Goal: Task Accomplishment & Management: Manage account settings

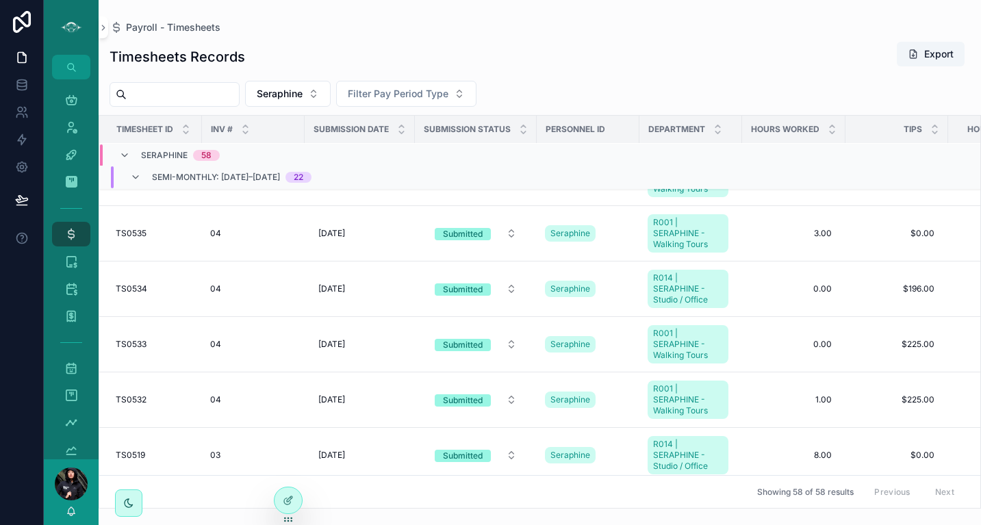
scroll to position [991, 0]
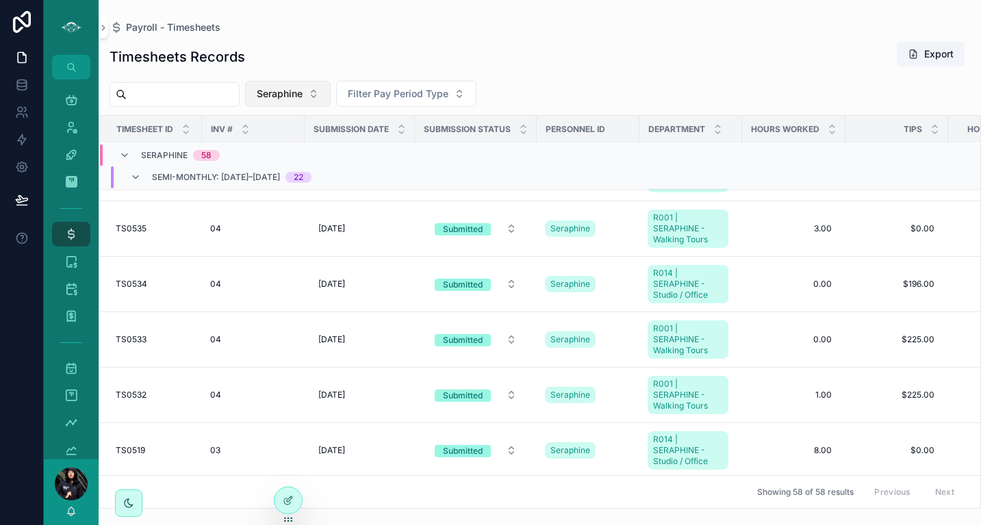
click at [331, 96] on button "Seraphine" at bounding box center [288, 94] width 86 height 26
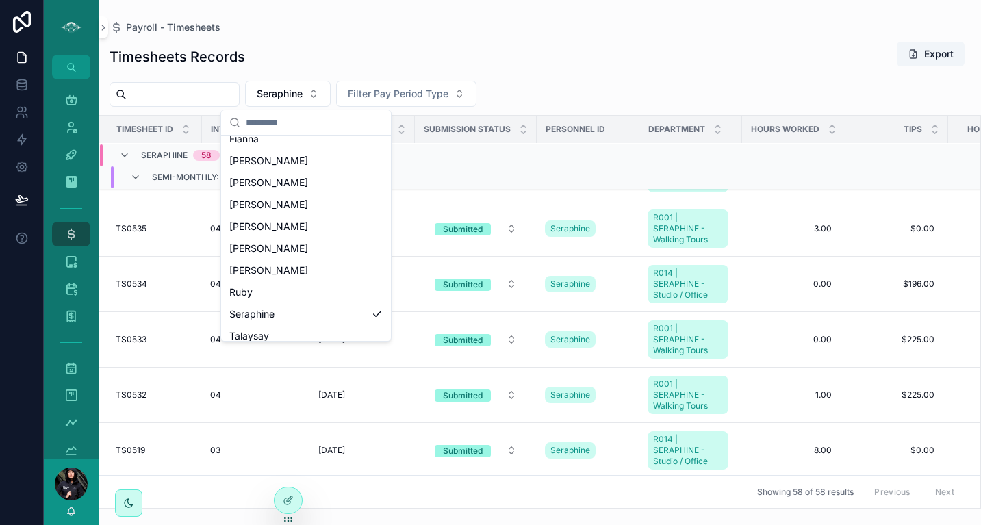
scroll to position [370, 0]
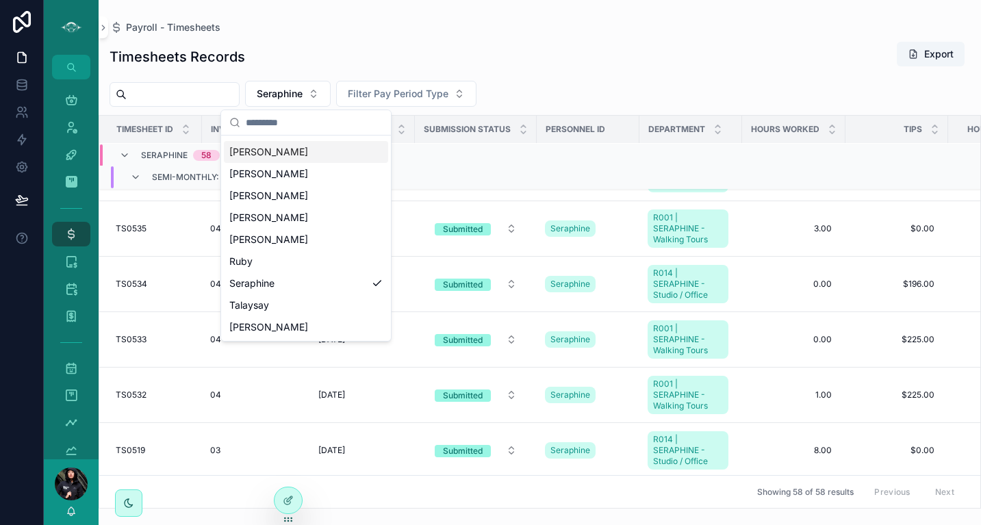
click at [272, 154] on div "[PERSON_NAME]" at bounding box center [306, 152] width 164 height 22
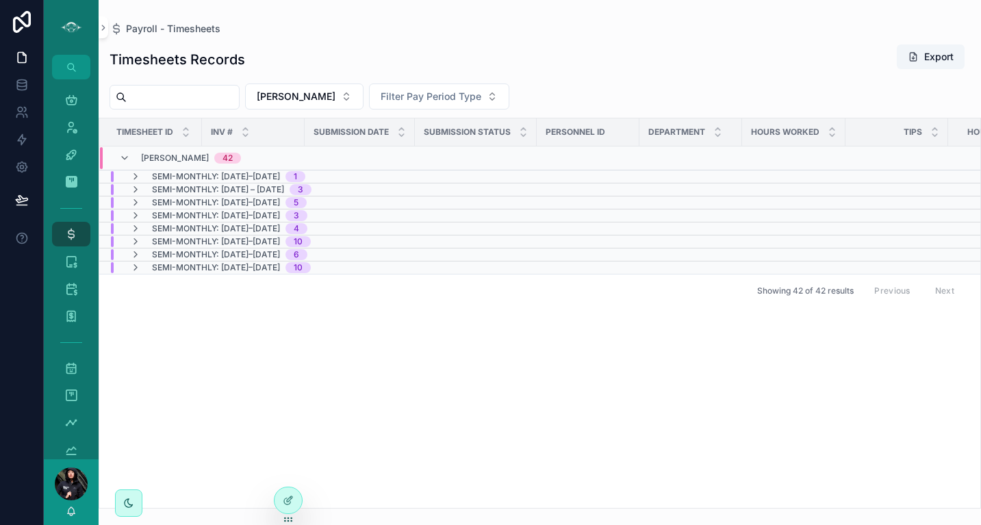
click at [280, 174] on span "Semi-Monthly: [DATE]–[DATE]" at bounding box center [216, 176] width 128 height 11
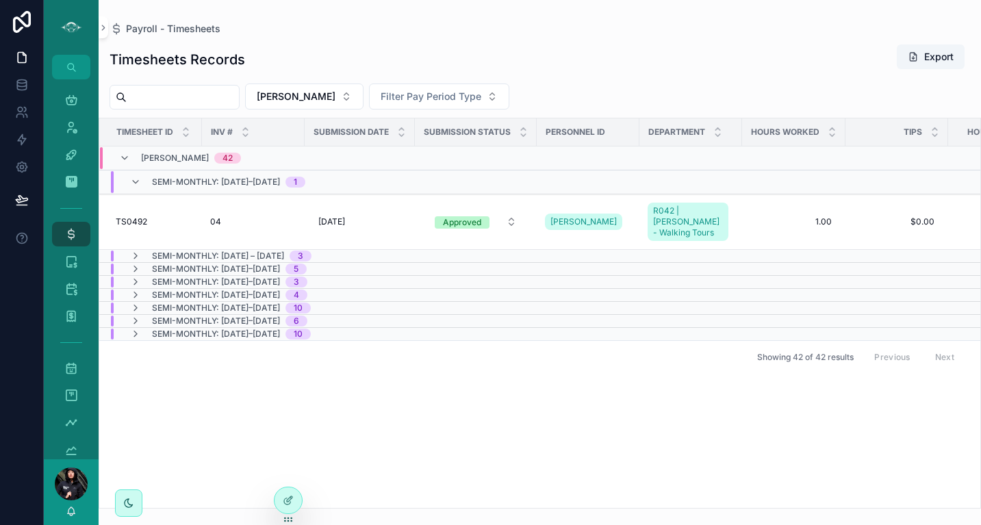
click at [135, 175] on div "Semi-Monthly: [DATE]–[DATE] 1" at bounding box center [217, 182] width 175 height 22
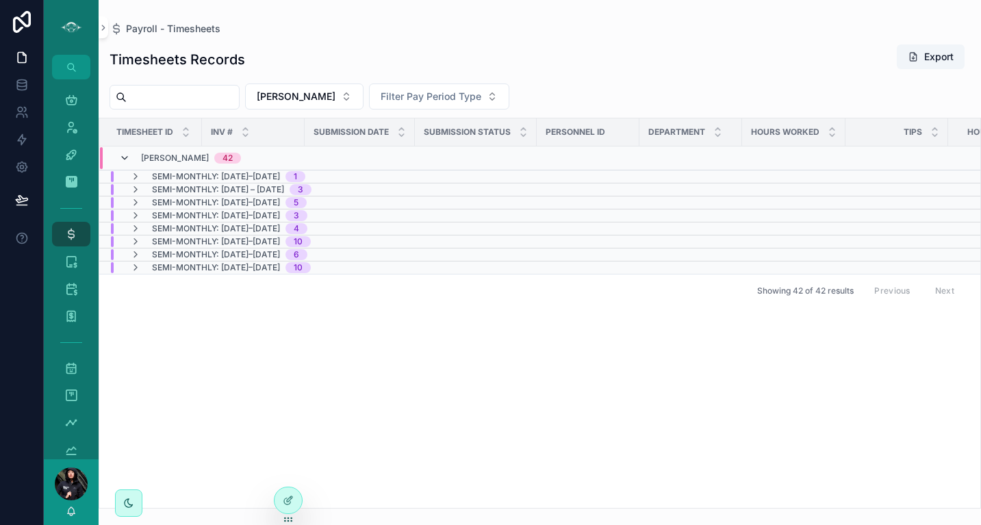
click at [125, 155] on icon "scrollable content" at bounding box center [124, 158] width 11 height 11
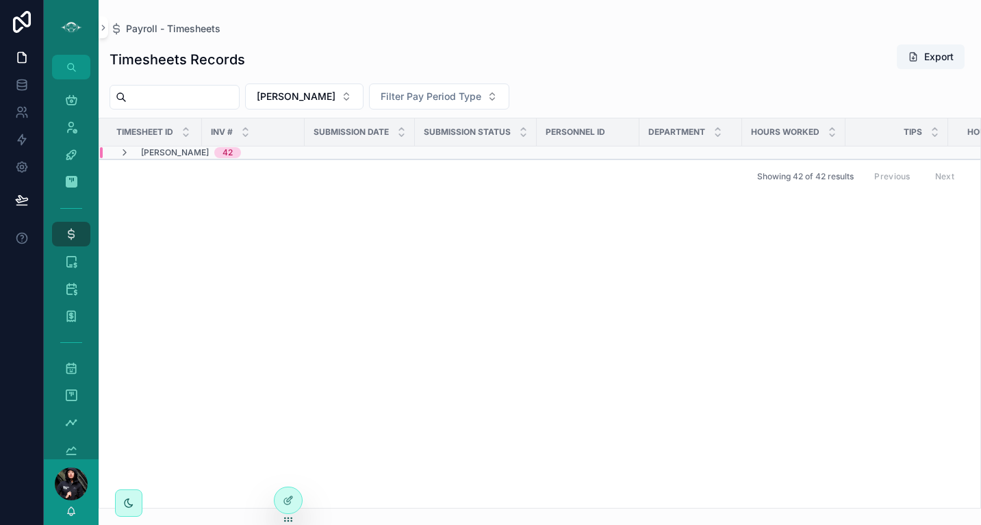
click at [125, 155] on icon "scrollable content" at bounding box center [124, 152] width 11 height 11
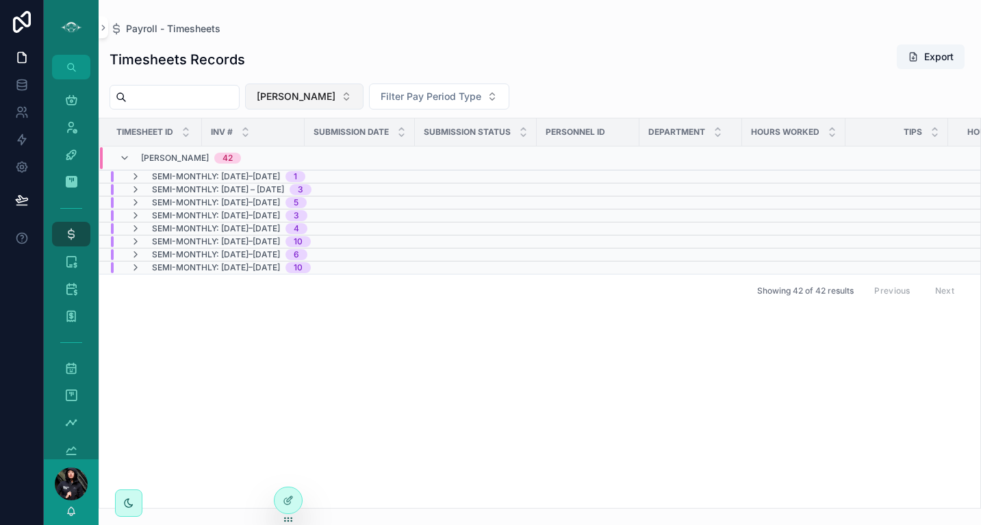
click at [309, 96] on button "[PERSON_NAME]" at bounding box center [304, 97] width 118 height 26
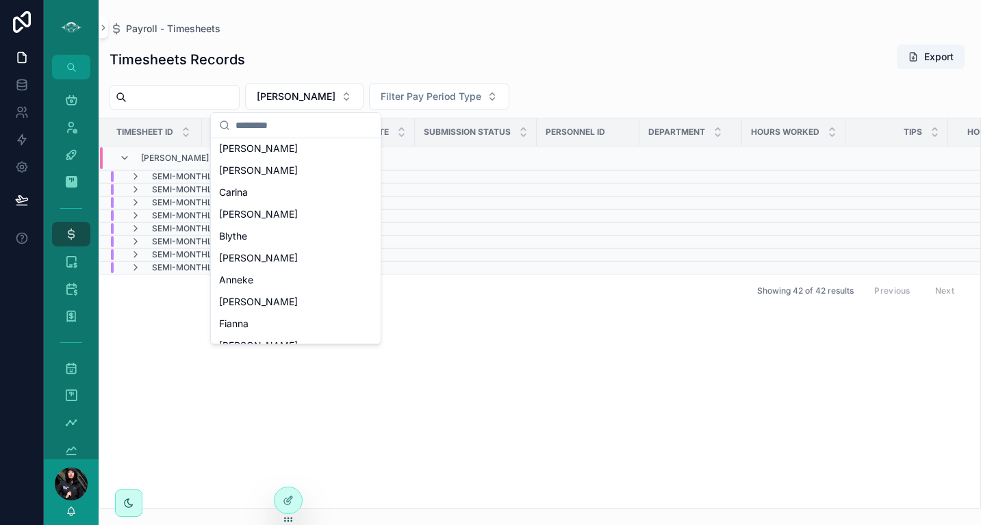
scroll to position [160, 0]
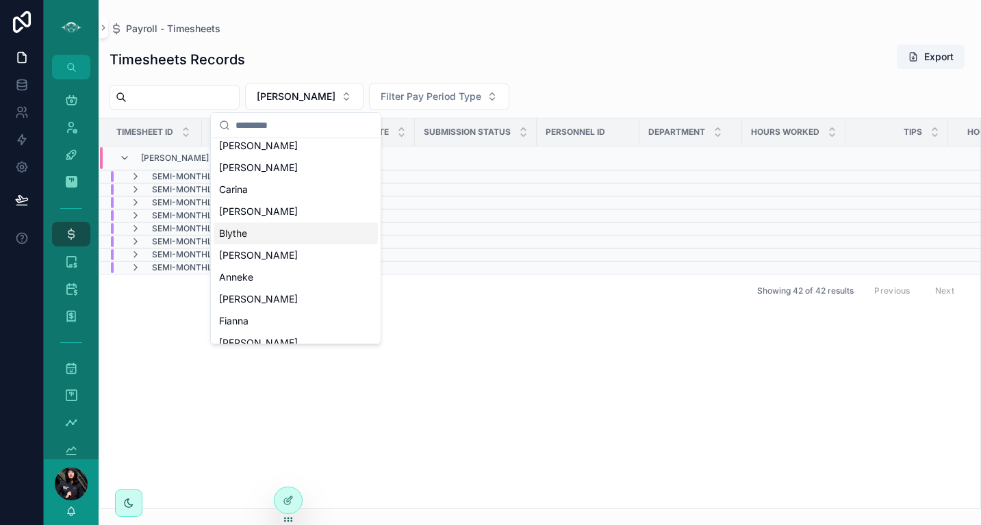
click at [297, 229] on div "Blythe" at bounding box center [296, 234] width 164 height 22
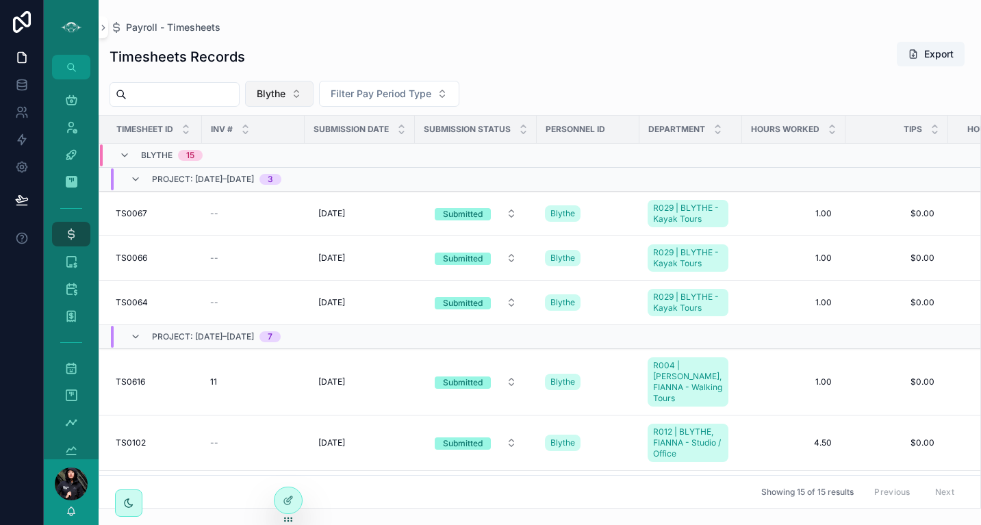
click at [314, 90] on button "Blythe" at bounding box center [279, 94] width 68 height 26
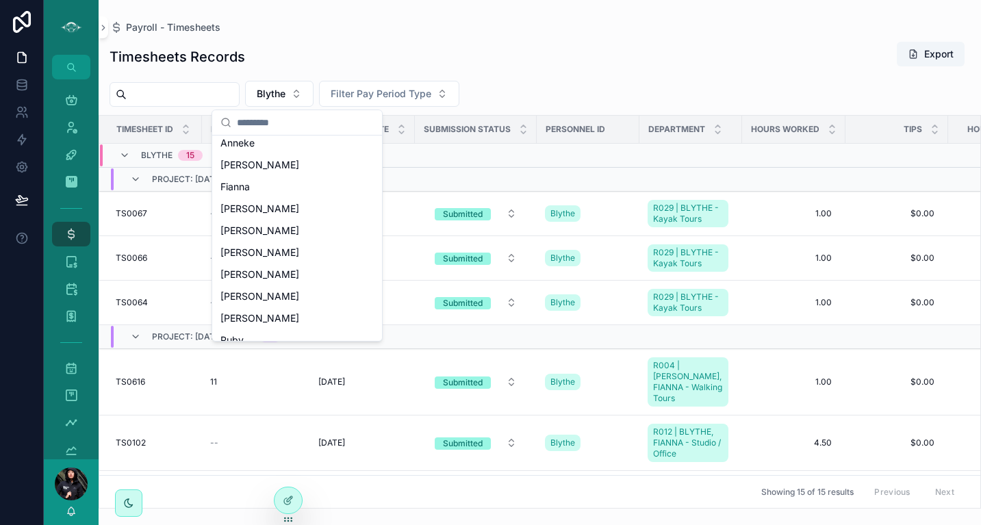
scroll to position [292, 0]
click at [295, 216] on div "[PERSON_NAME]" at bounding box center [297, 208] width 164 height 22
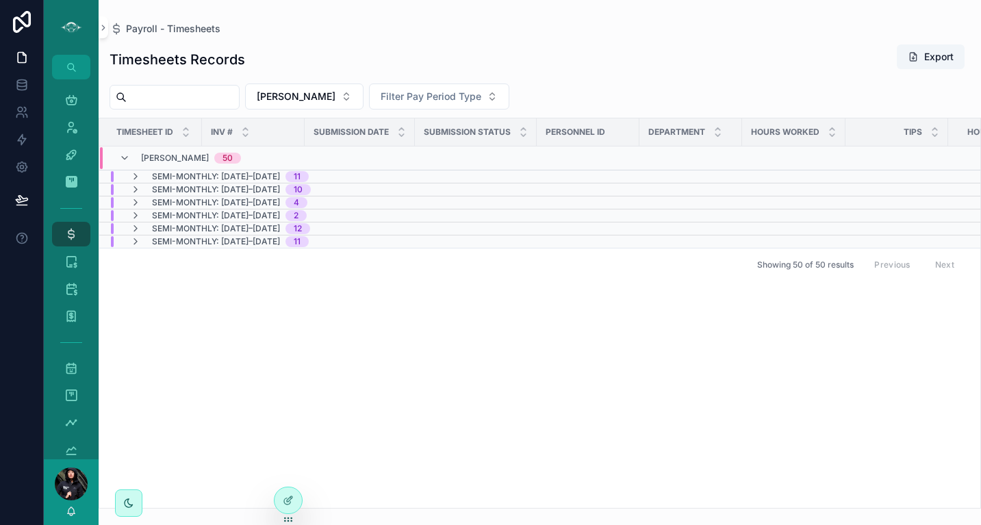
click at [280, 191] on span "Semi-Monthly: [DATE]–[DATE]" at bounding box center [216, 189] width 128 height 11
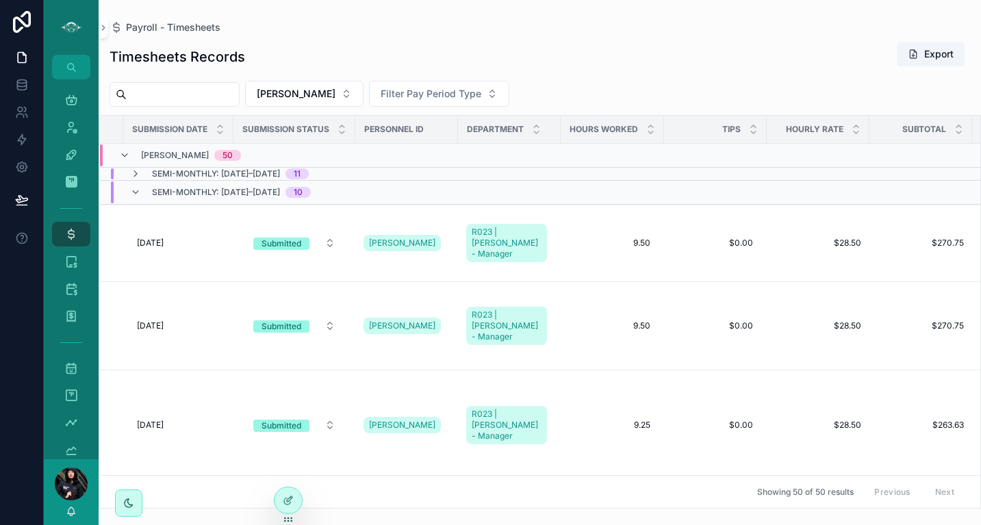
scroll to position [0, 190]
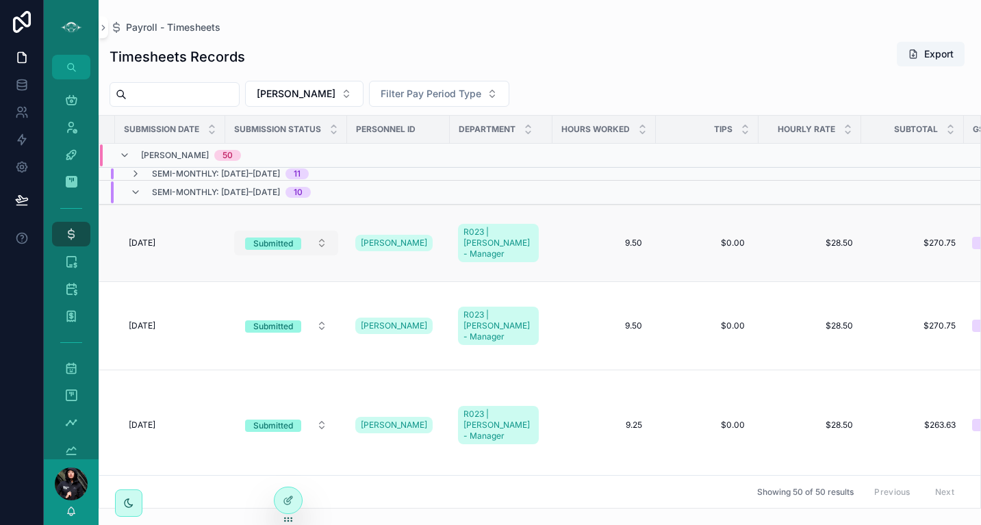
click at [328, 237] on button "Submitted" at bounding box center [286, 243] width 104 height 25
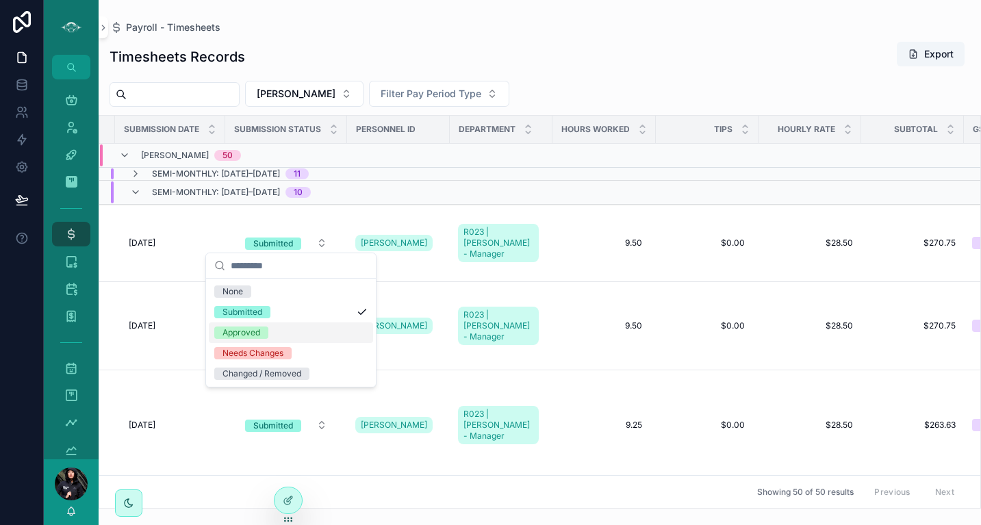
click at [263, 335] on span "Approved" at bounding box center [241, 333] width 54 height 12
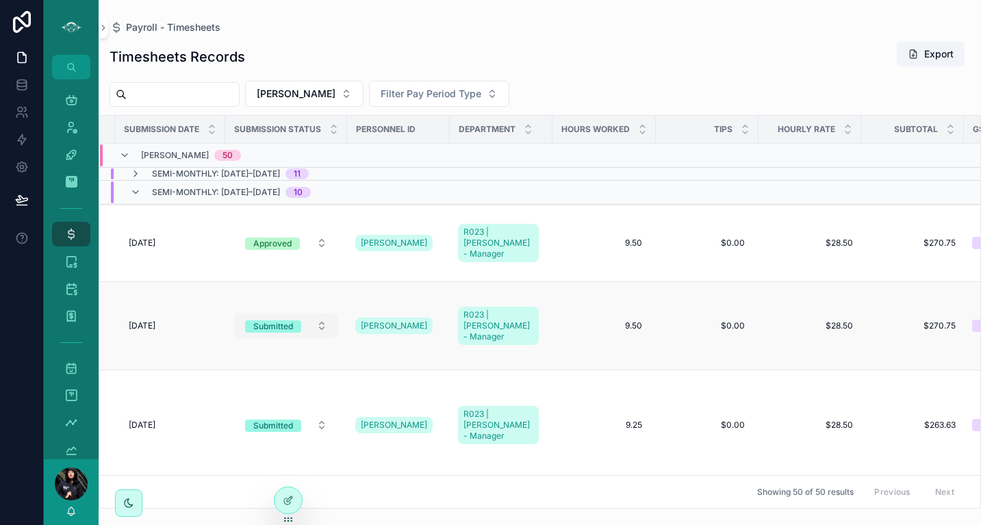
click at [326, 314] on button "Submitted" at bounding box center [286, 326] width 104 height 25
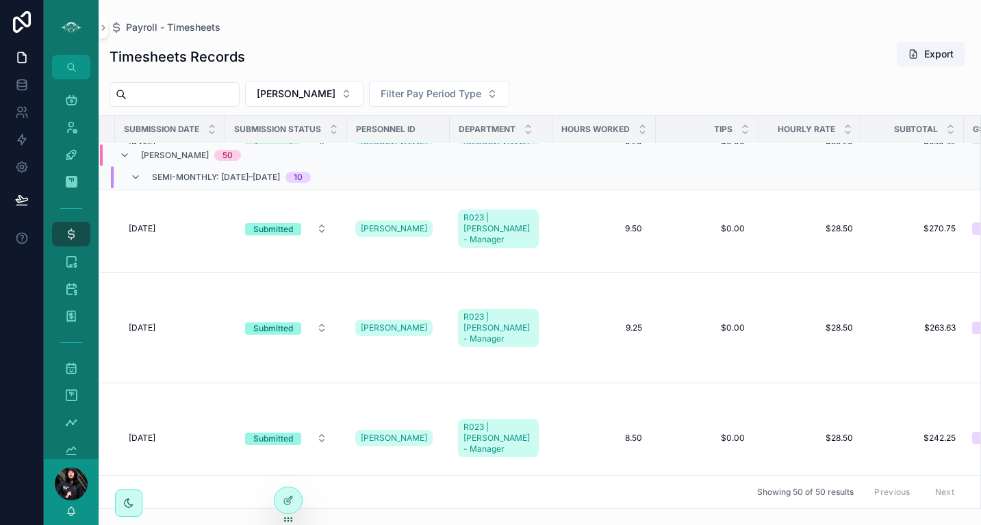
scroll to position [33, 190]
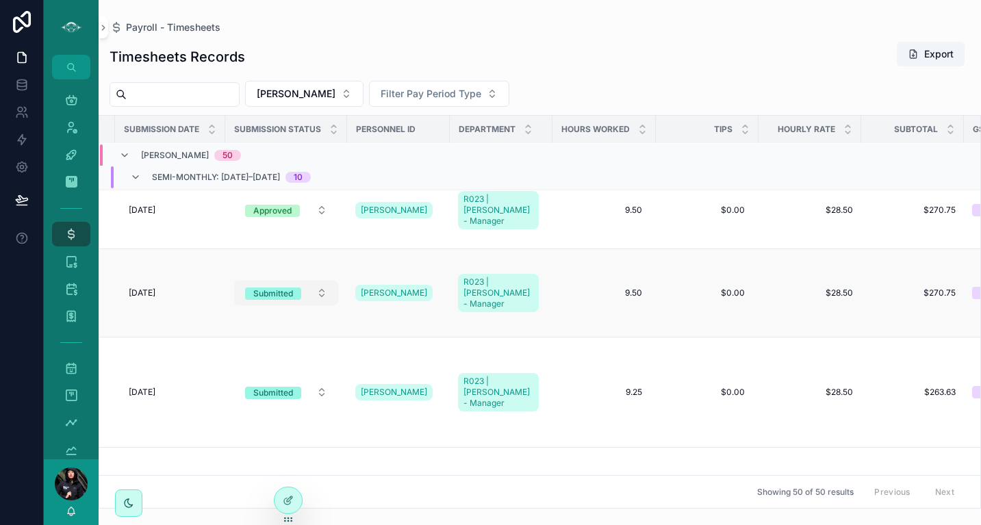
click at [325, 285] on button "Submitted" at bounding box center [286, 293] width 104 height 25
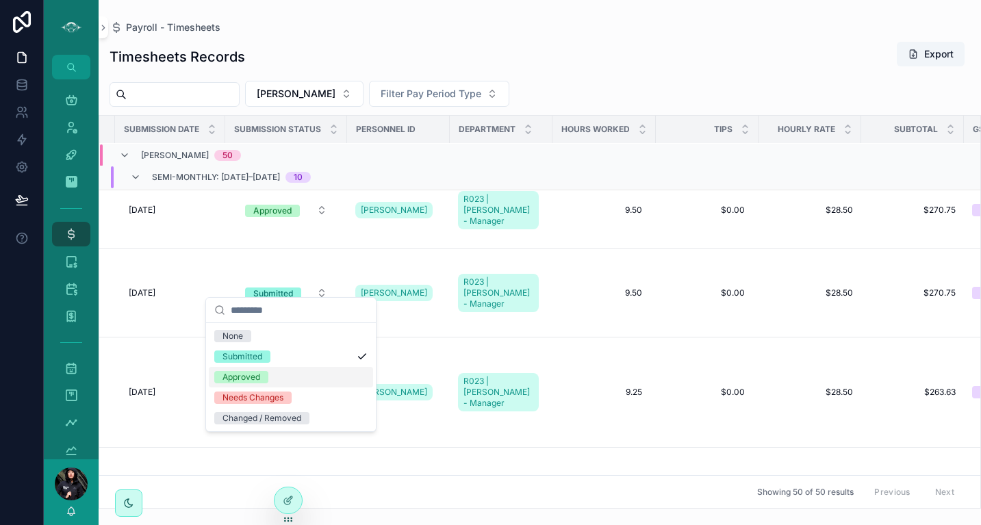
click at [245, 377] on div "Approved" at bounding box center [242, 377] width 38 height 12
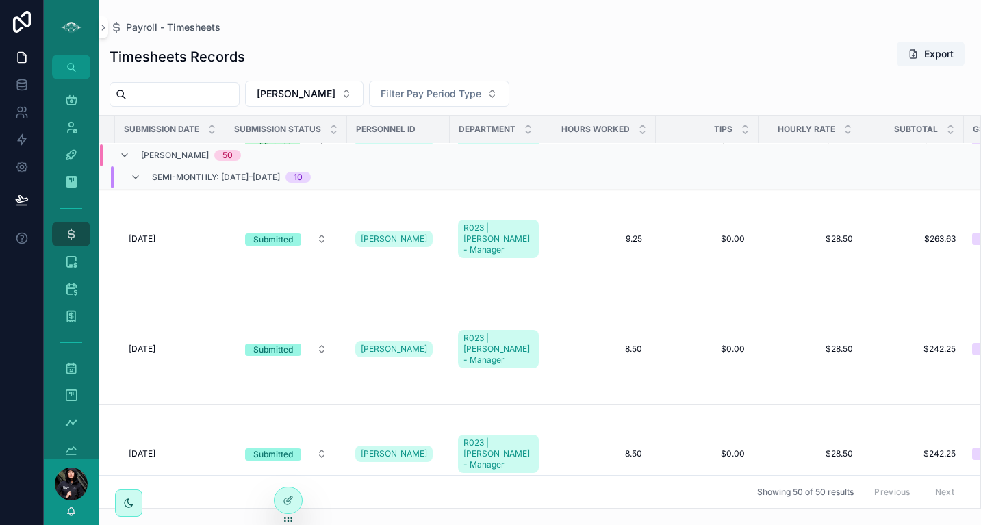
scroll to position [170, 190]
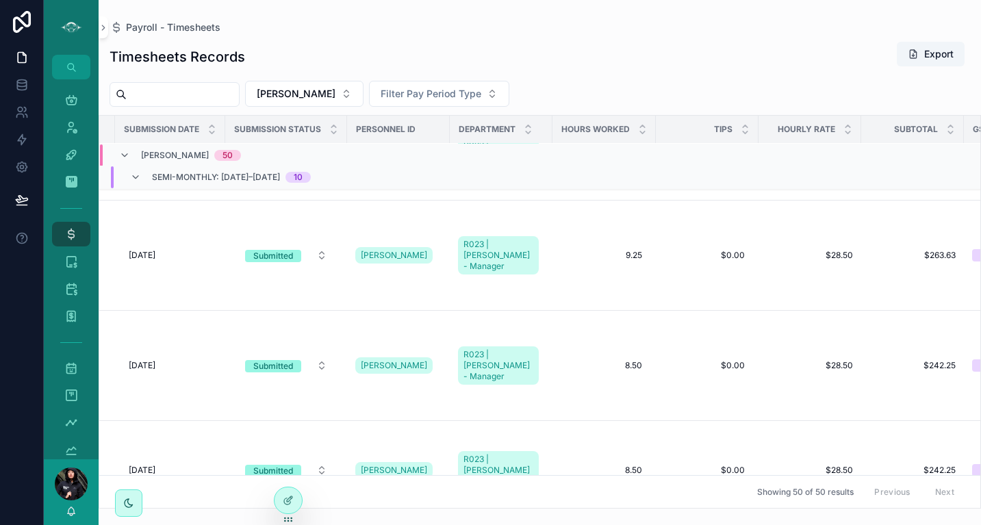
click at [329, 243] on button "Submitted" at bounding box center [286, 255] width 104 height 25
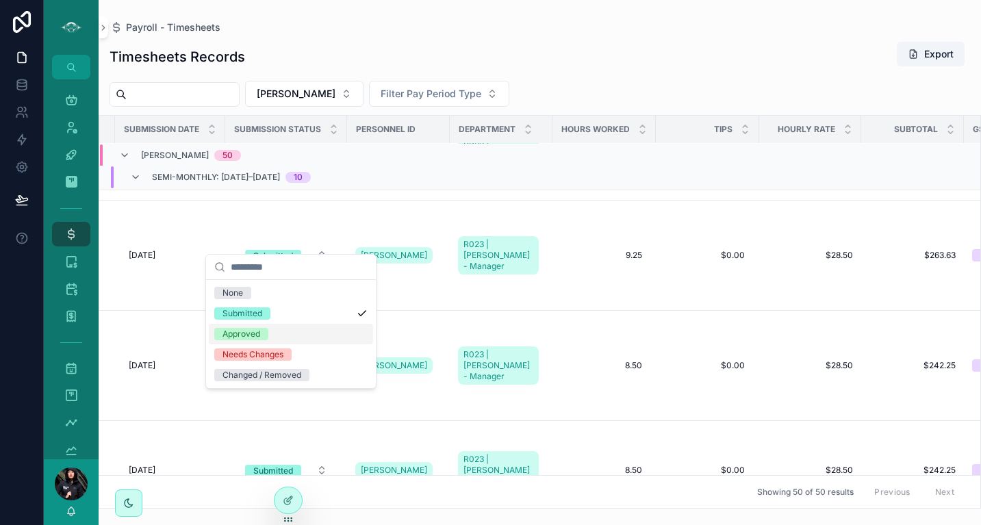
click at [249, 335] on div "Approved" at bounding box center [242, 334] width 38 height 12
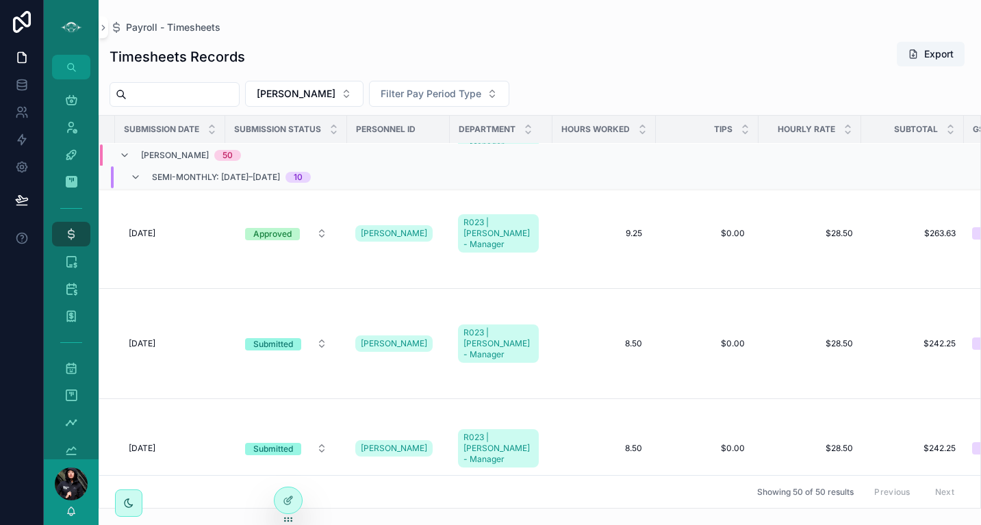
scroll to position [200, 190]
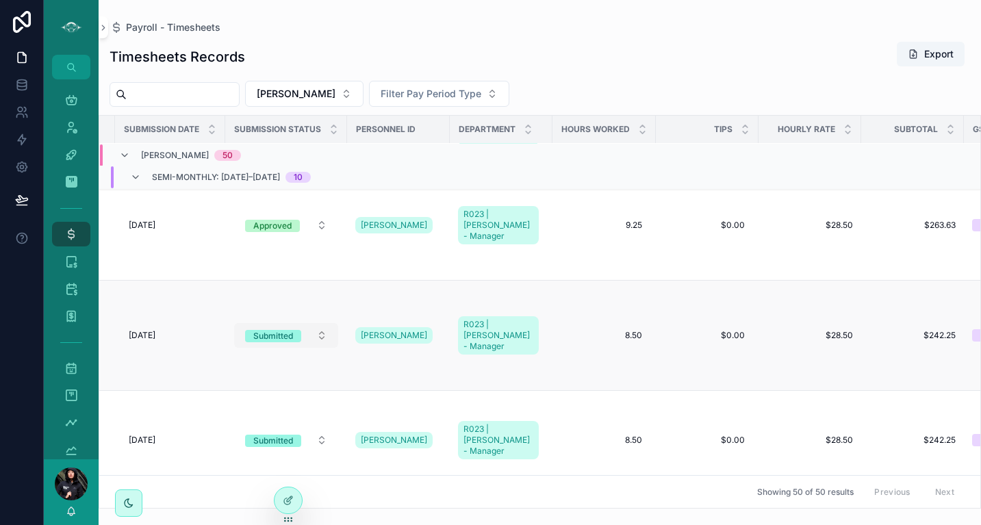
click at [329, 323] on button "Submitted" at bounding box center [286, 335] width 104 height 25
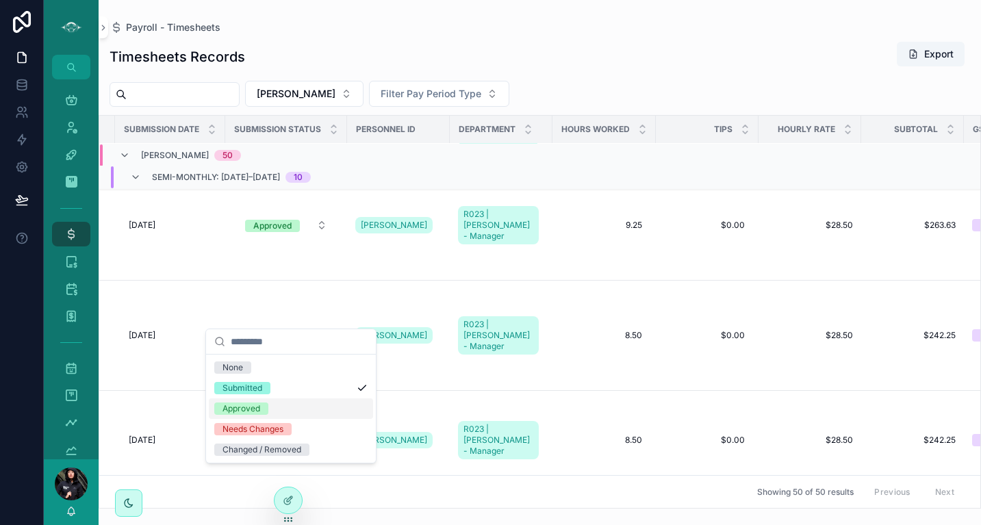
click at [252, 405] on div "Approved" at bounding box center [242, 409] width 38 height 12
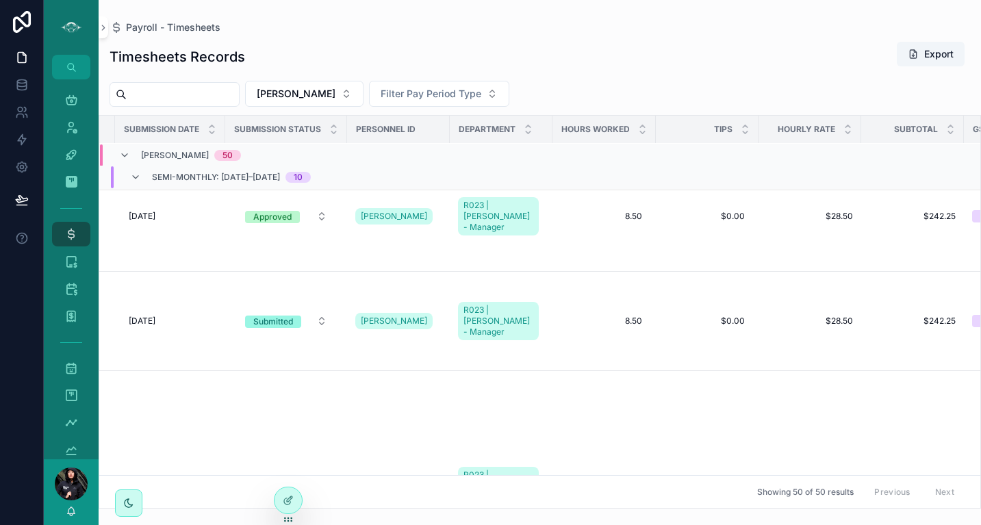
scroll to position [339, 190]
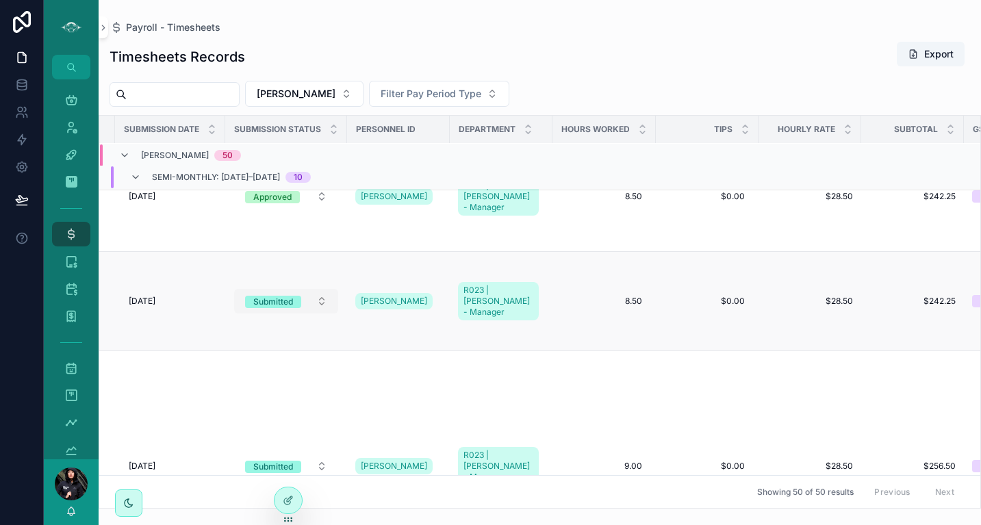
click at [329, 289] on button "Submitted" at bounding box center [286, 301] width 104 height 25
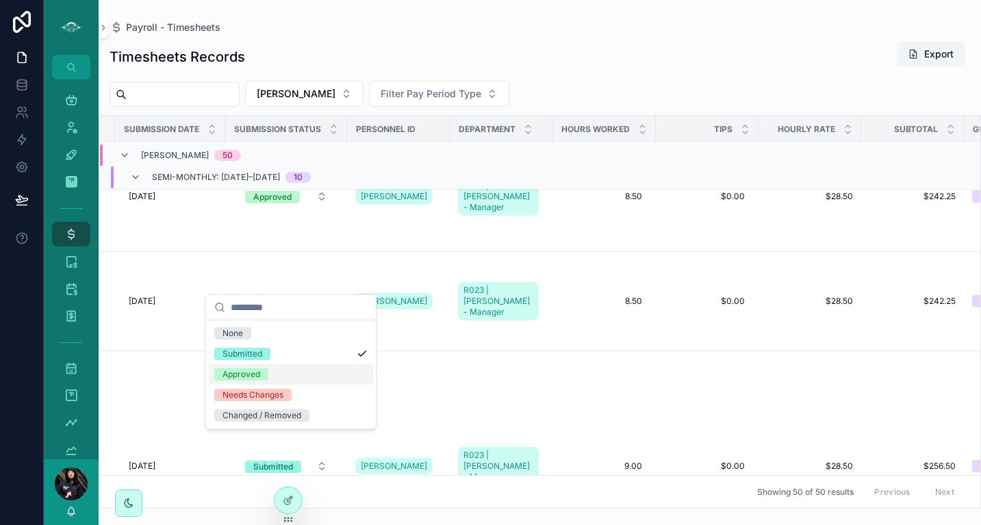
click at [251, 375] on div "Approved" at bounding box center [242, 374] width 38 height 12
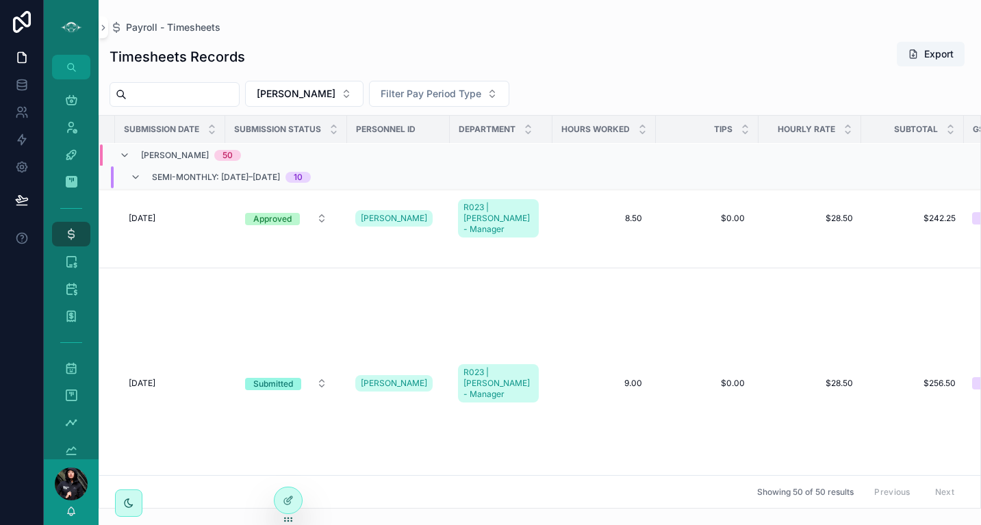
scroll to position [419, 190]
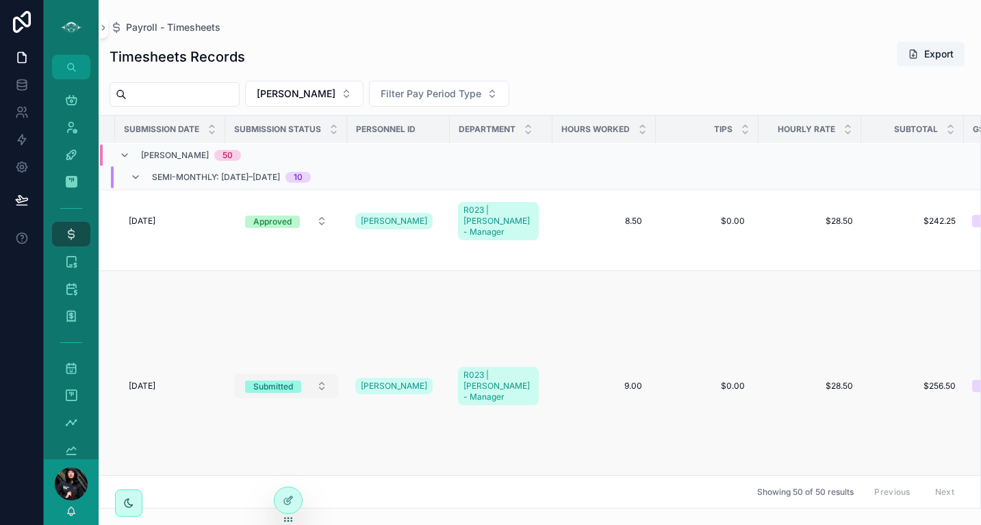
click at [329, 374] on button "Submitted" at bounding box center [286, 386] width 104 height 25
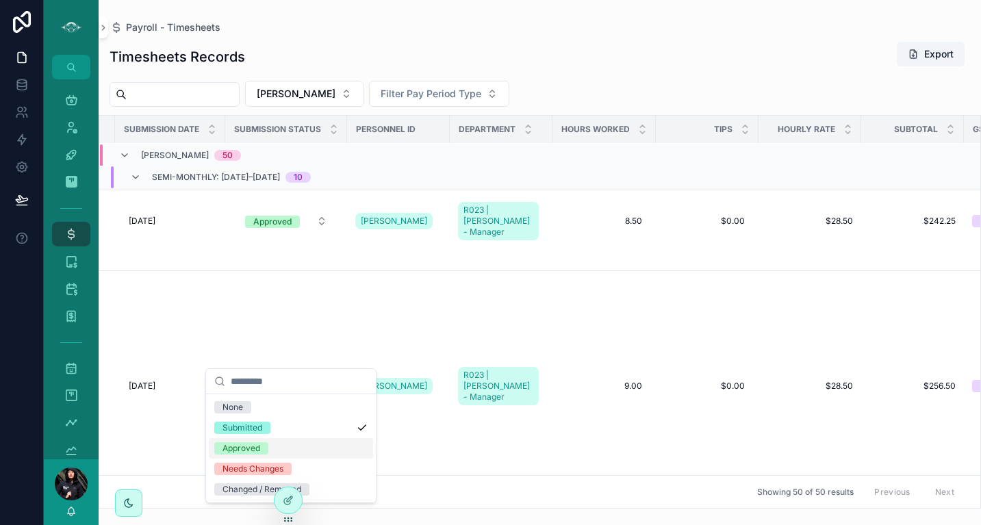
click at [252, 444] on div "Approved" at bounding box center [242, 448] width 38 height 12
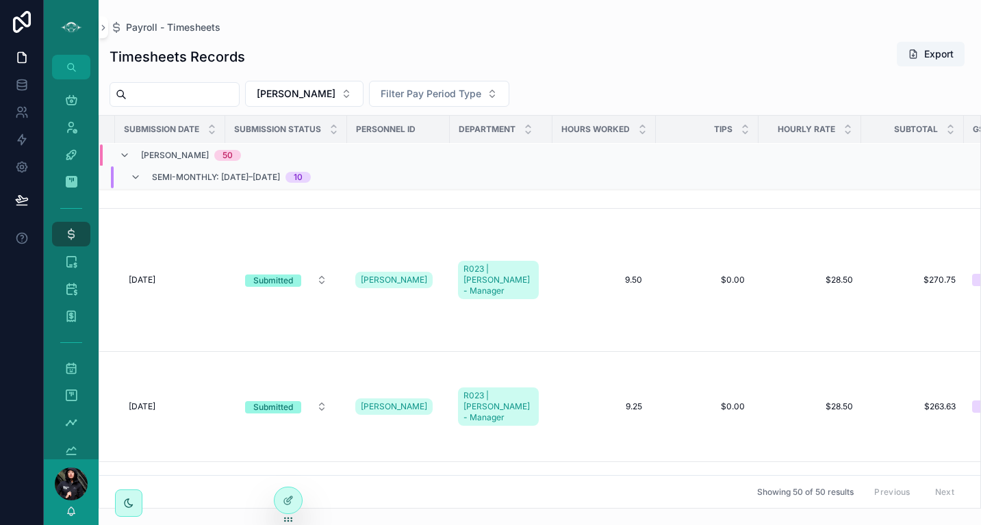
scroll to position [715, 190]
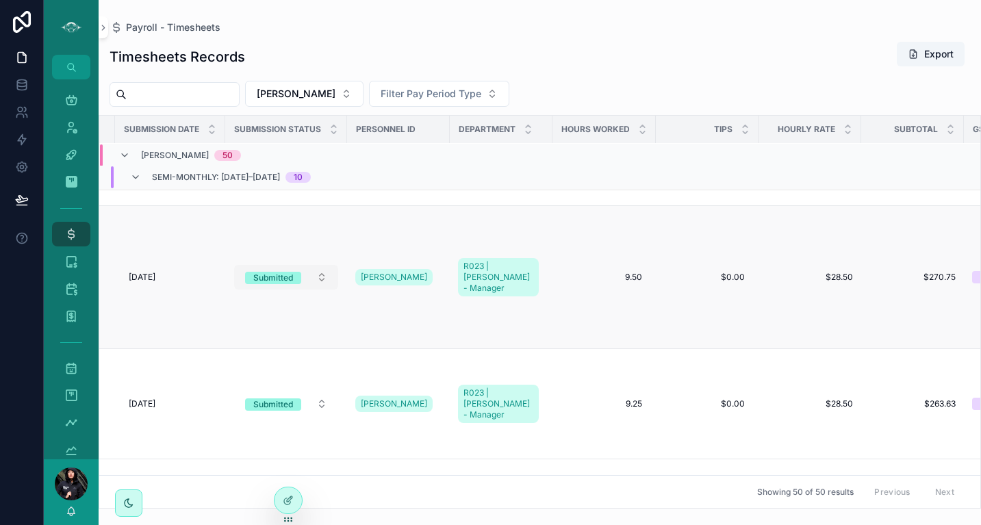
click at [301, 272] on span "Submitted" at bounding box center [273, 278] width 56 height 12
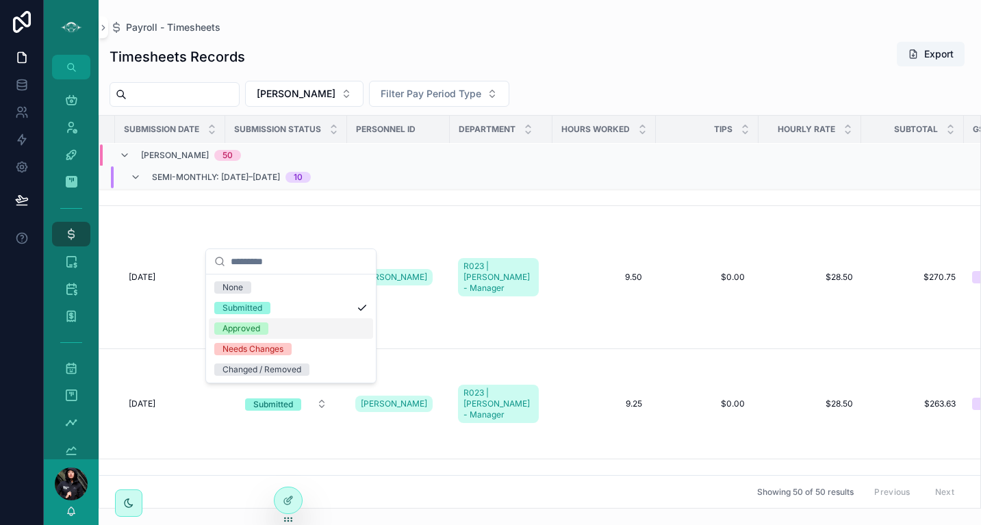
click at [258, 324] on div "Approved" at bounding box center [242, 328] width 38 height 12
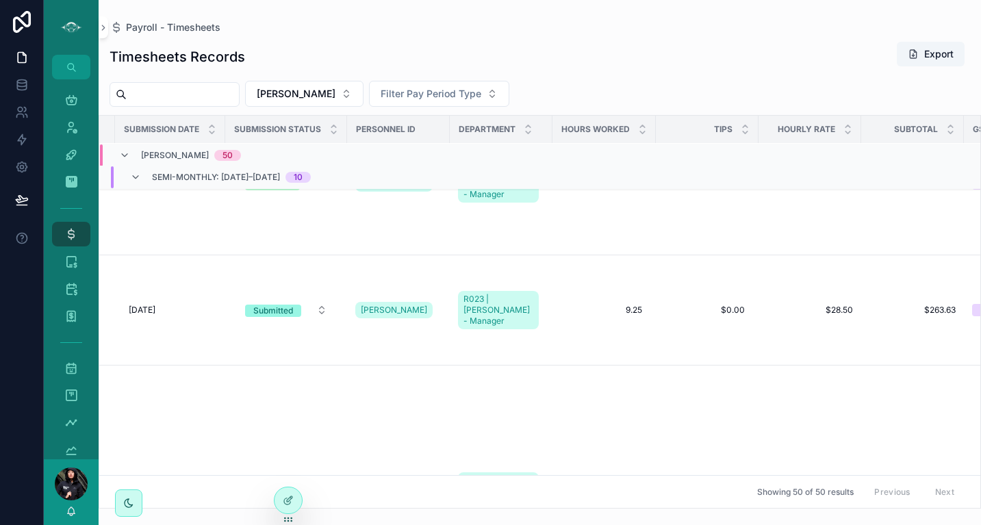
scroll to position [800, 190]
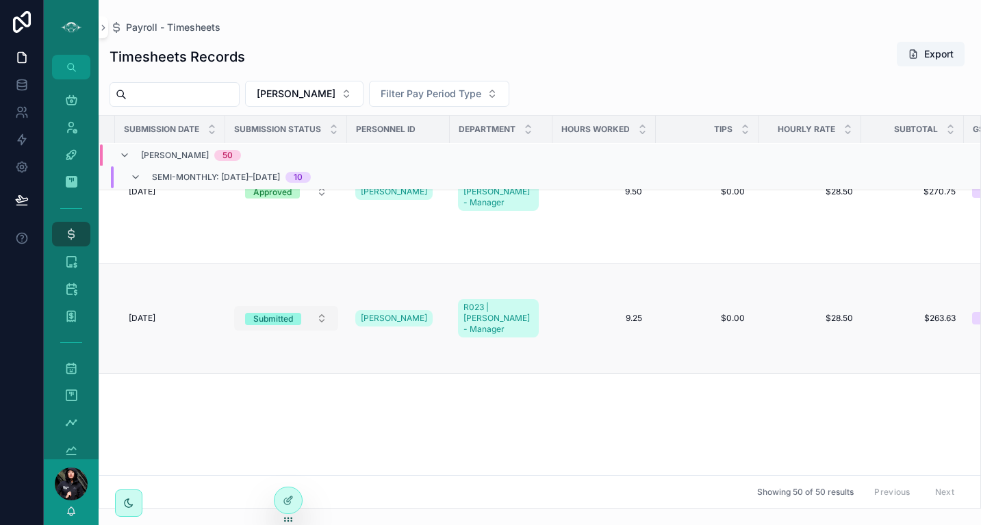
click at [327, 306] on button "Submitted" at bounding box center [286, 318] width 104 height 25
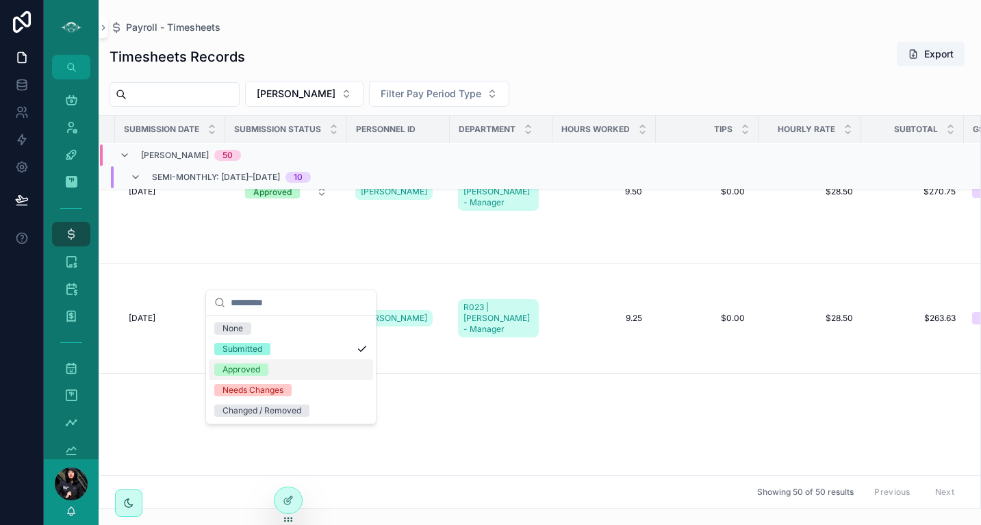
click at [240, 370] on div "Approved" at bounding box center [242, 370] width 38 height 12
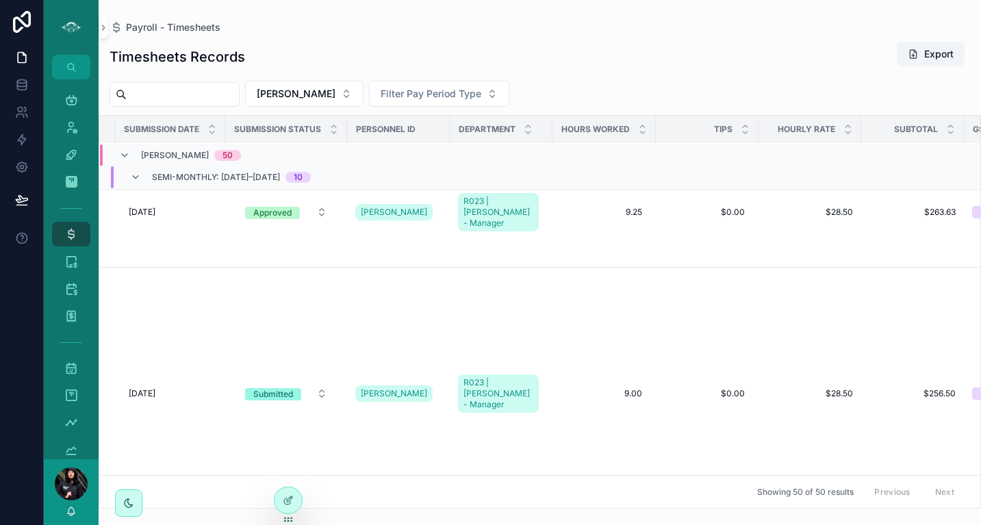
scroll to position [937, 190]
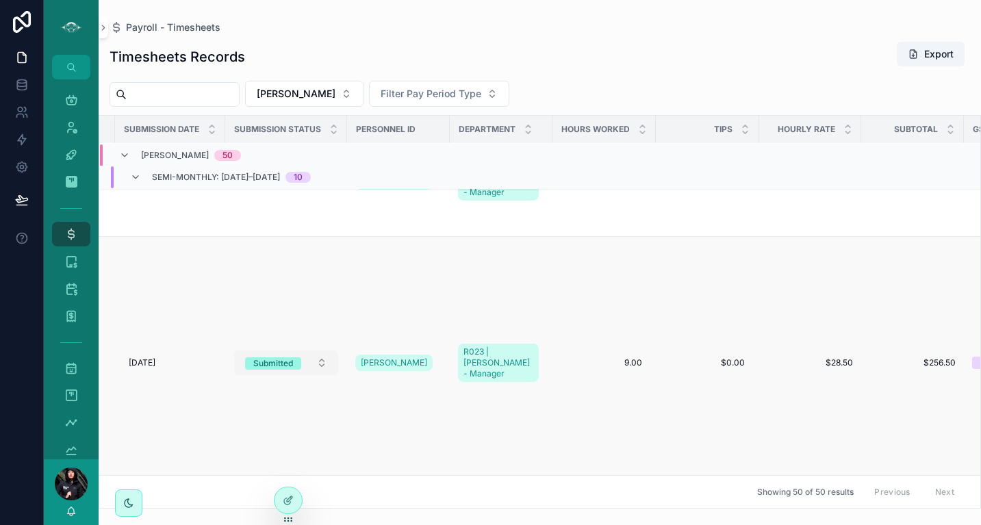
click at [300, 357] on span "Submitted" at bounding box center [273, 363] width 56 height 12
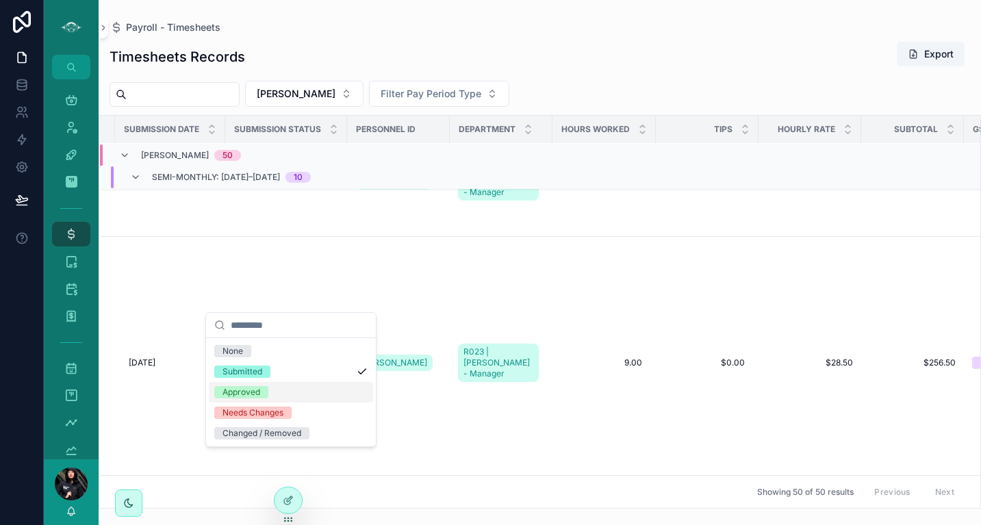
click at [275, 388] on div "Approved" at bounding box center [291, 392] width 164 height 21
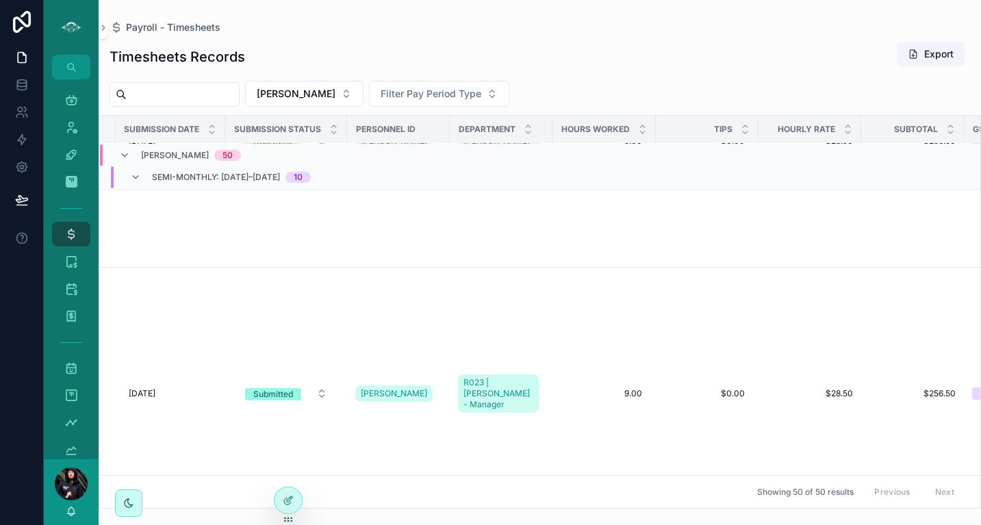
scroll to position [1187, 190]
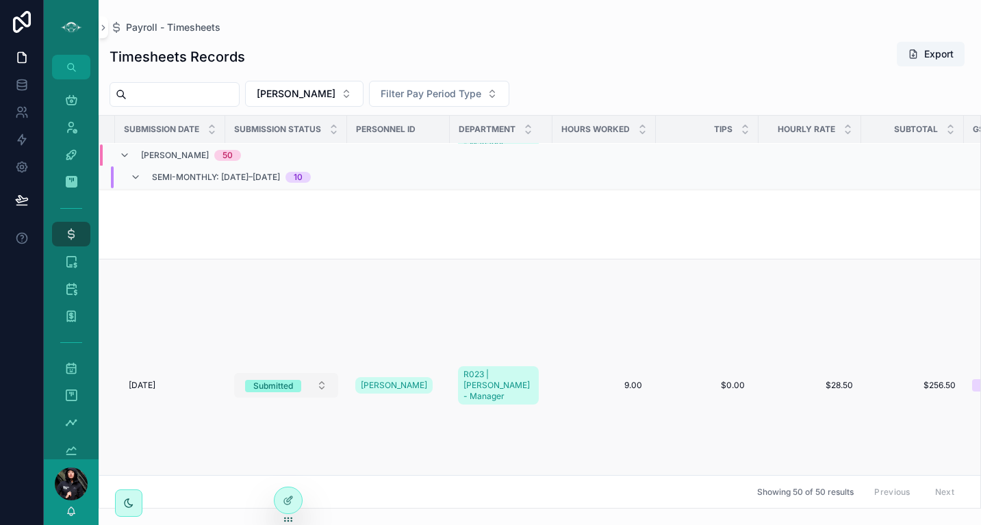
click at [268, 380] on div "Submitted" at bounding box center [273, 386] width 40 height 12
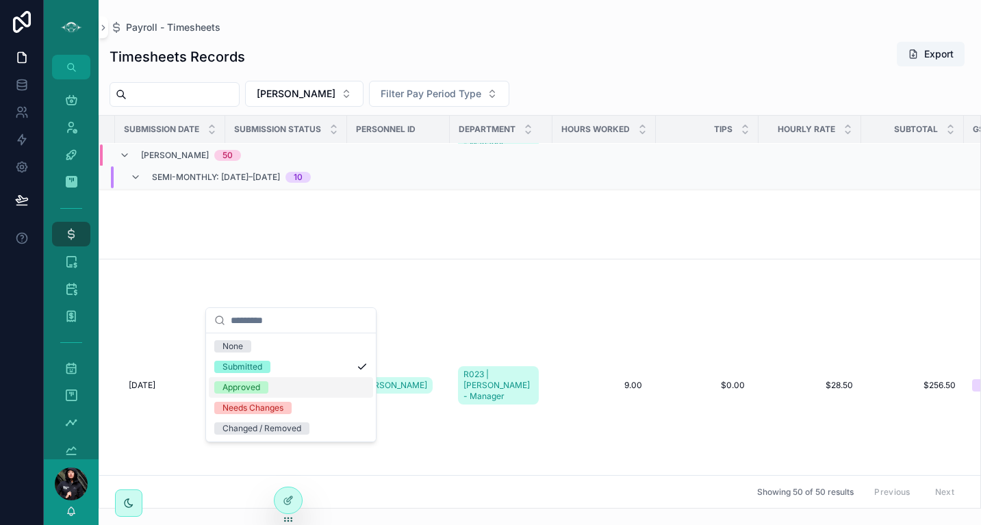
click at [262, 385] on span "Approved" at bounding box center [241, 387] width 54 height 12
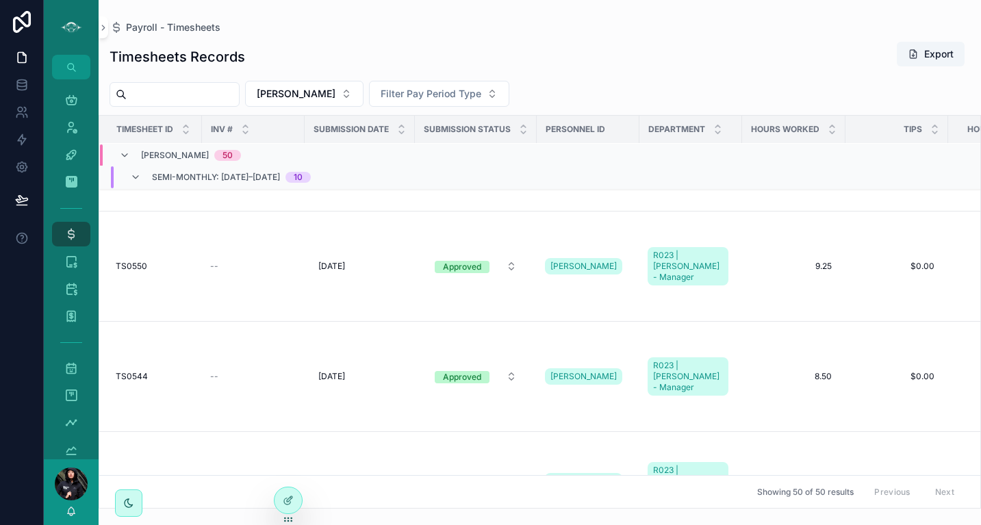
scroll to position [0, 0]
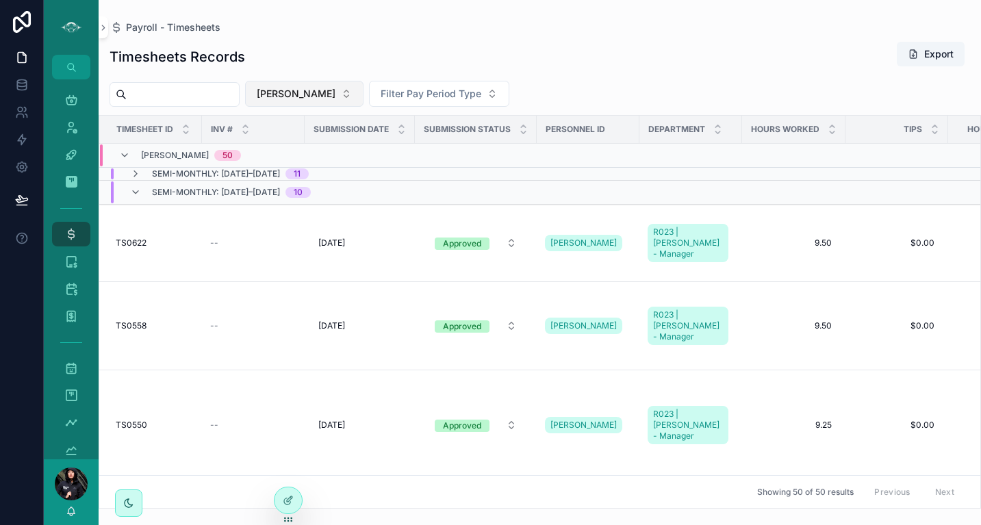
click at [328, 91] on button "[PERSON_NAME]" at bounding box center [304, 94] width 118 height 26
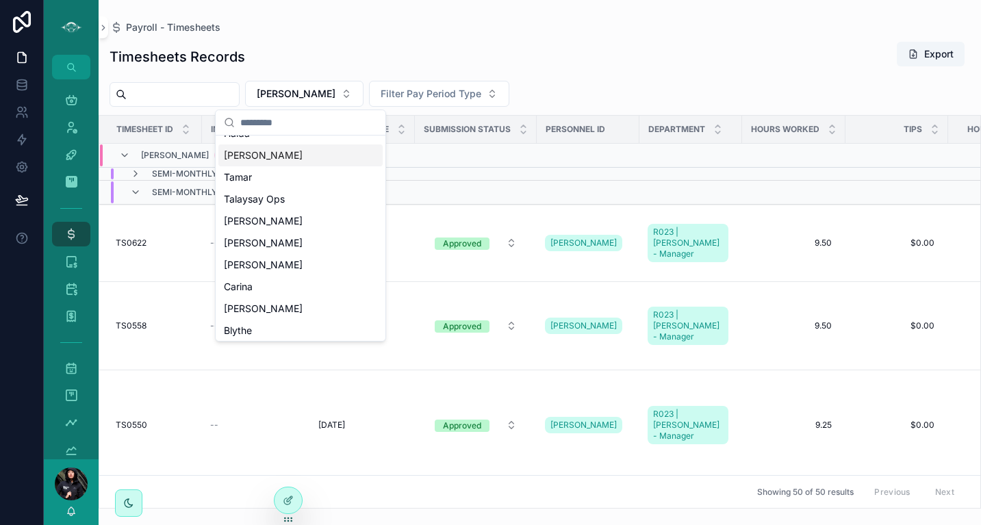
scroll to position [63, 0]
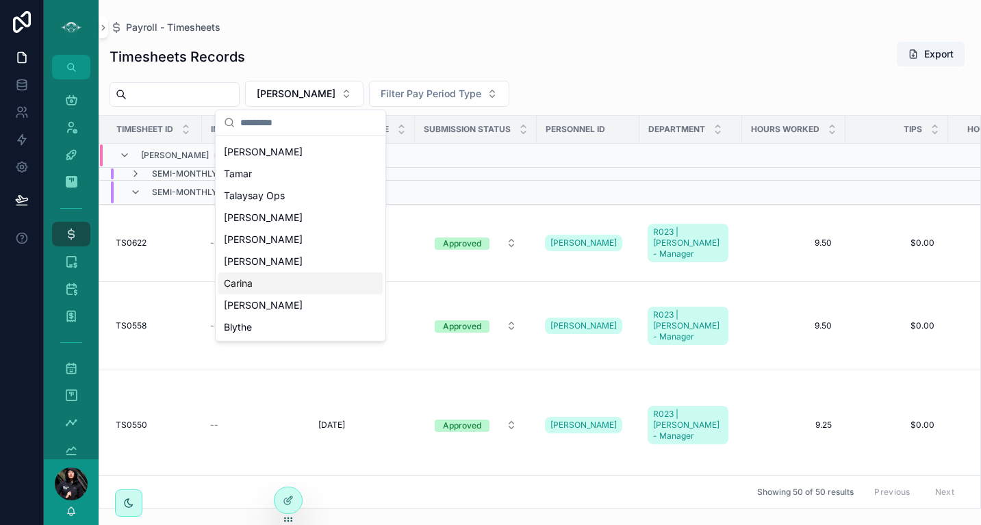
click at [241, 284] on span "Carina" at bounding box center [238, 284] width 29 height 14
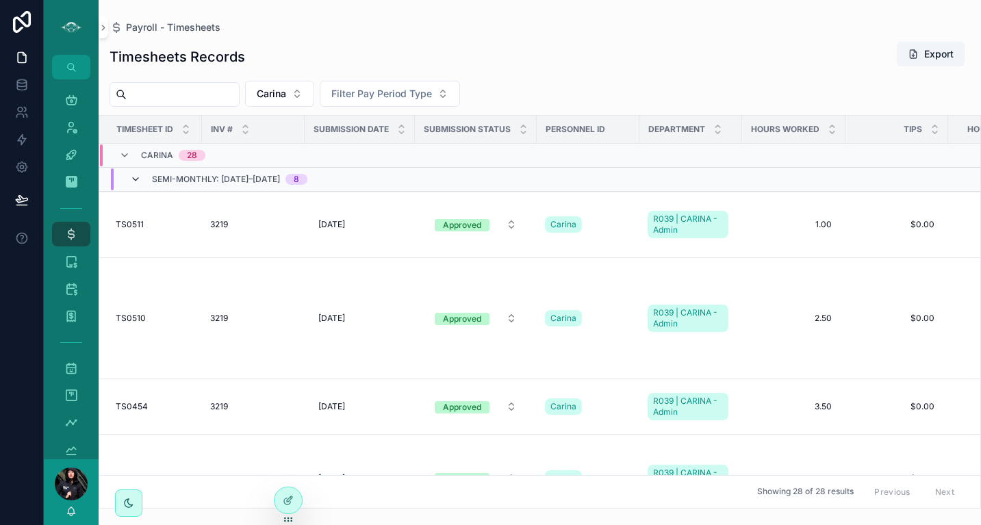
click at [138, 180] on icon "scrollable content" at bounding box center [135, 179] width 11 height 11
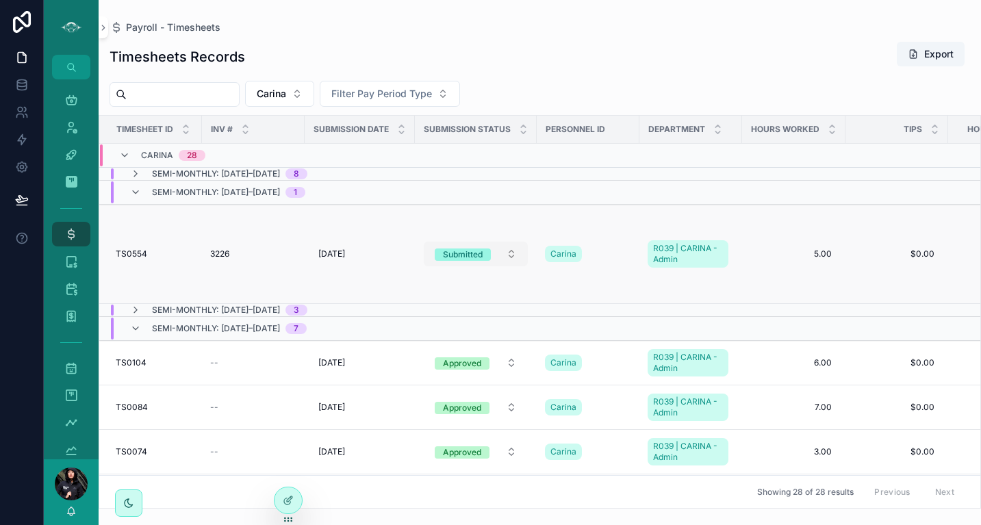
click at [514, 261] on button "Submitted" at bounding box center [476, 254] width 104 height 25
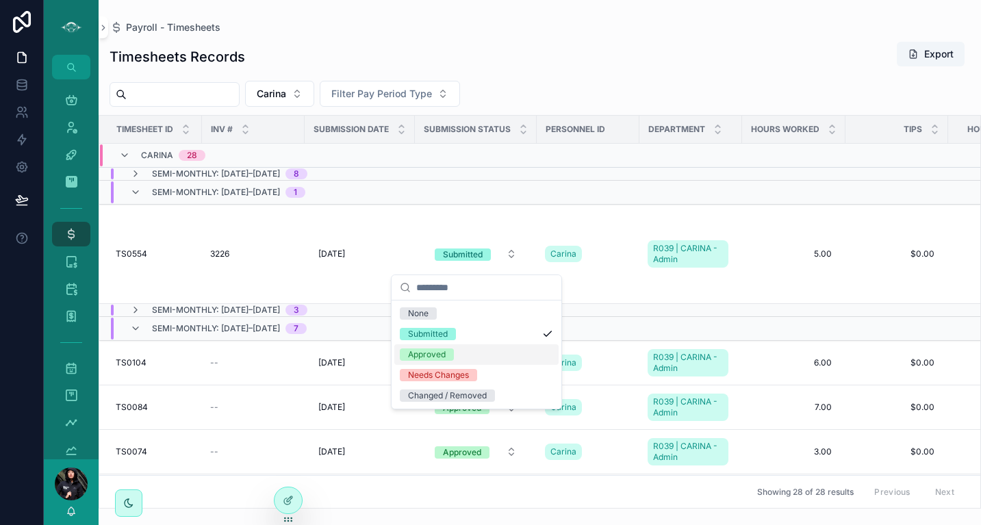
click at [435, 357] on div "Approved" at bounding box center [427, 355] width 38 height 12
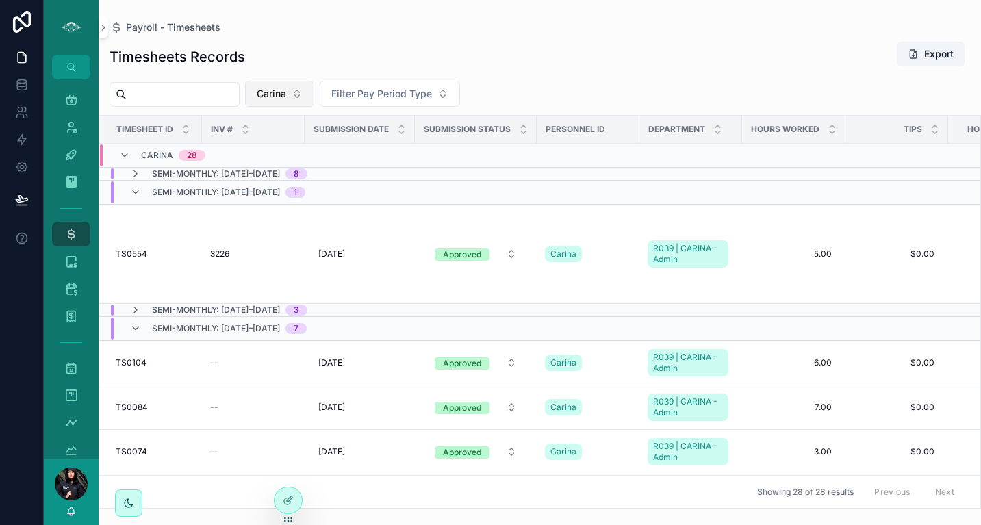
click at [314, 88] on button "Carina" at bounding box center [279, 94] width 69 height 26
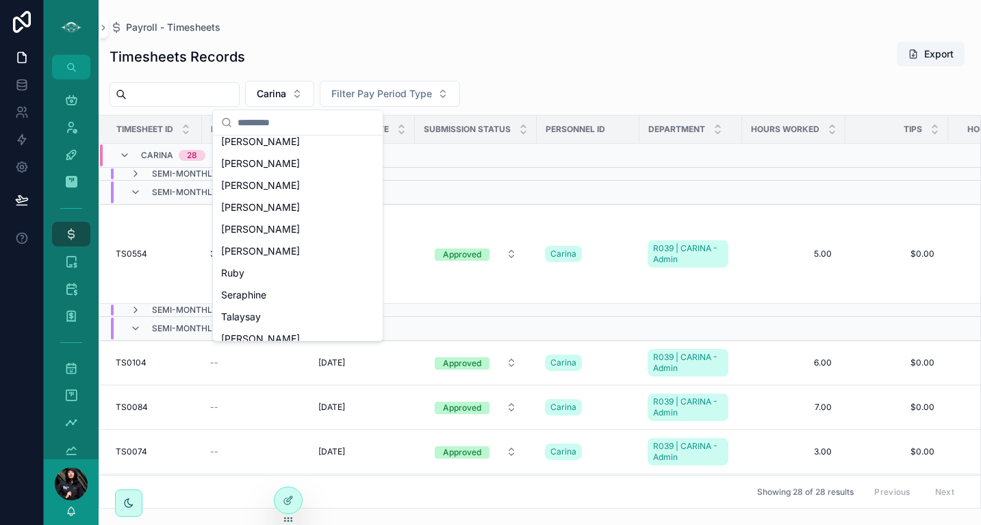
scroll to position [370, 0]
